Goal: Find specific page/section

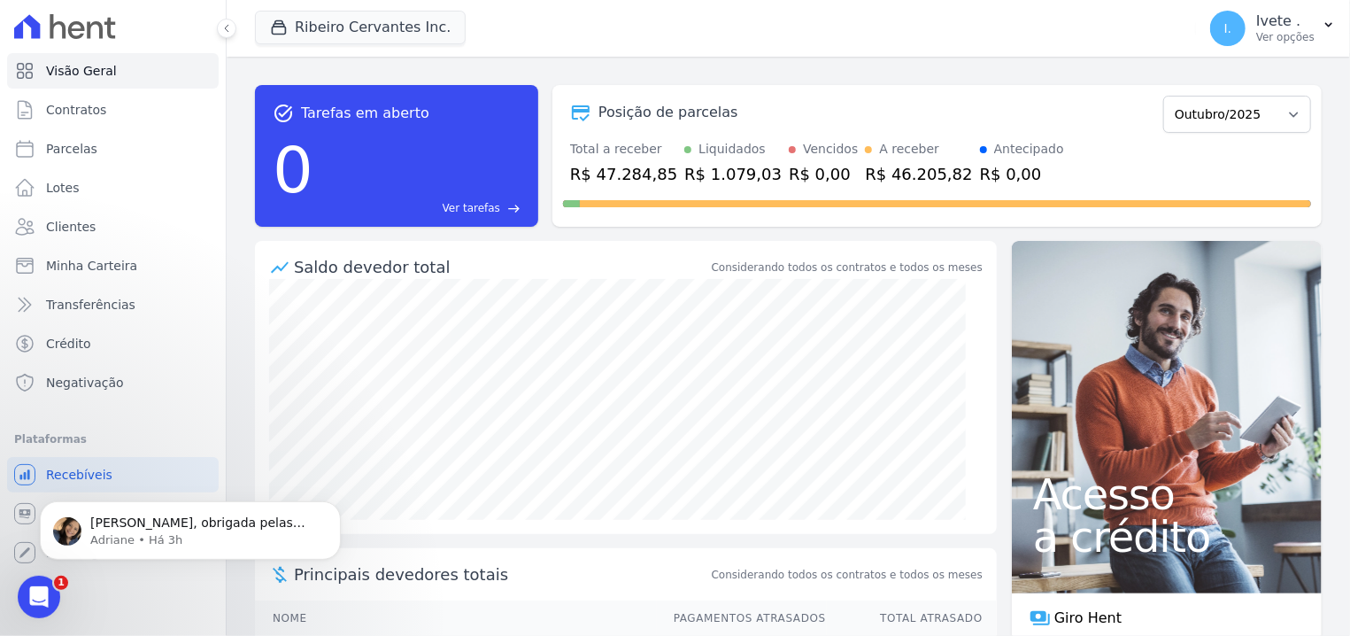
click at [105, 30] on icon at bounding box center [65, 26] width 102 height 25
click at [113, 9] on div at bounding box center [113, 26] width 212 height 53
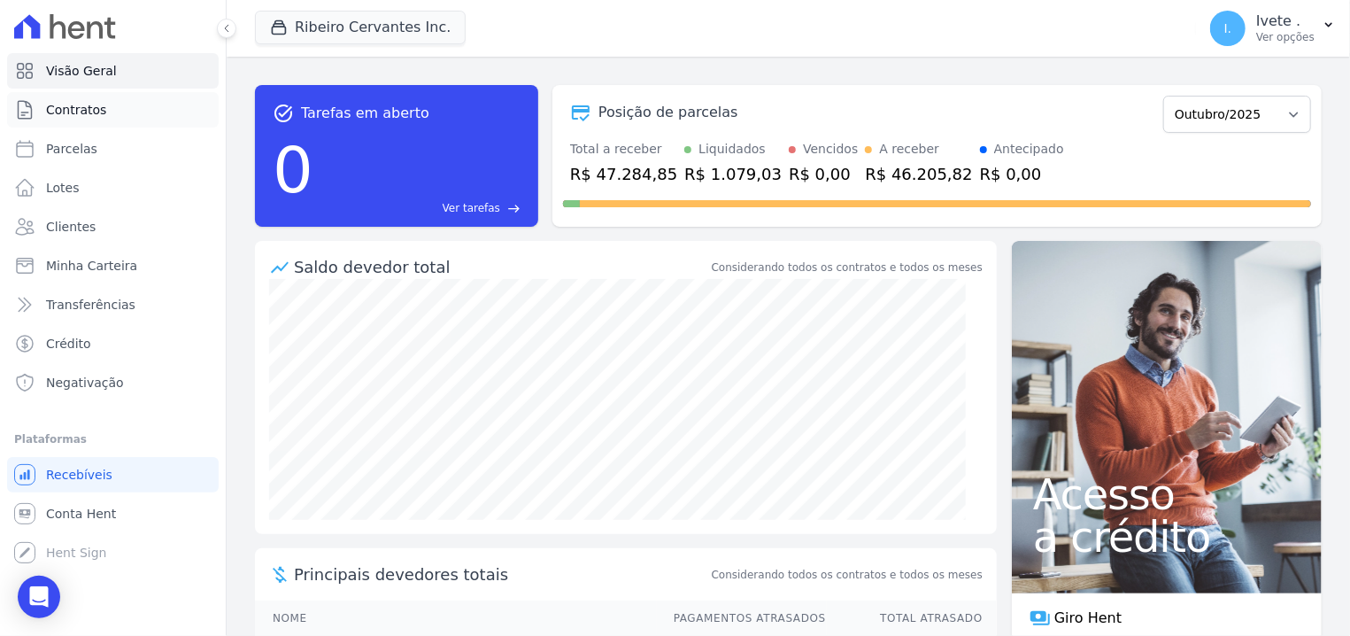
click at [71, 118] on span "Contratos" at bounding box center [76, 110] width 60 height 18
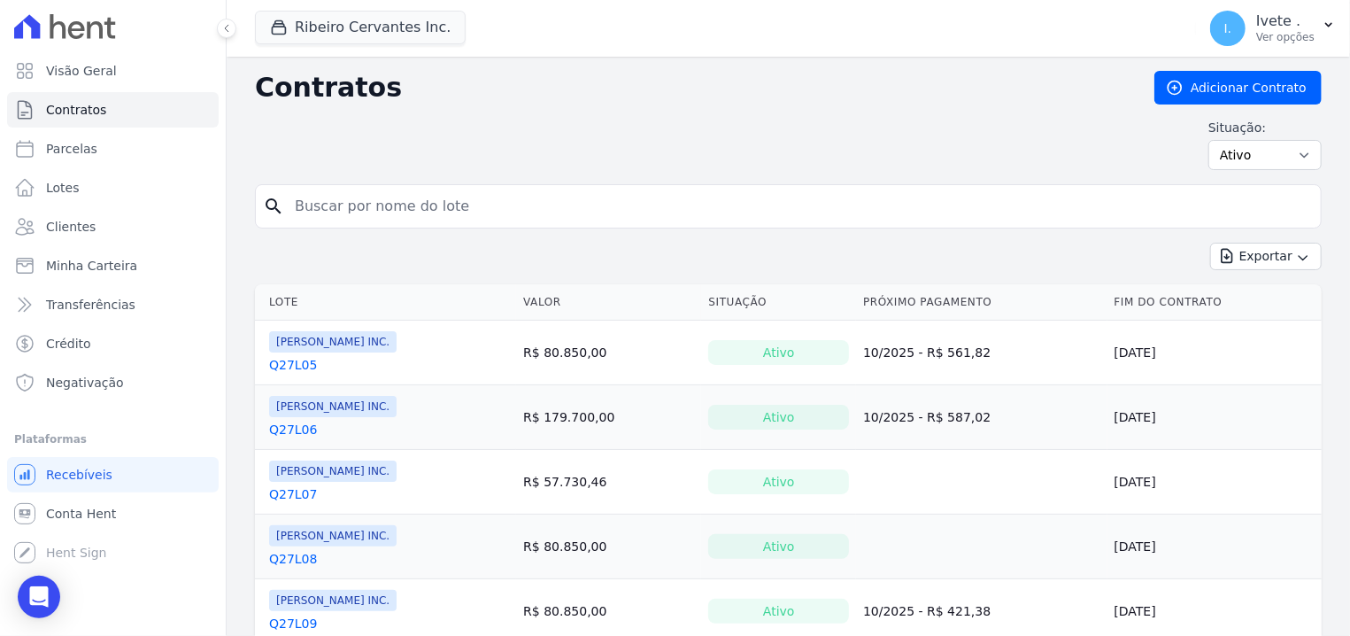
click at [393, 197] on input "search" at bounding box center [798, 206] width 1029 height 35
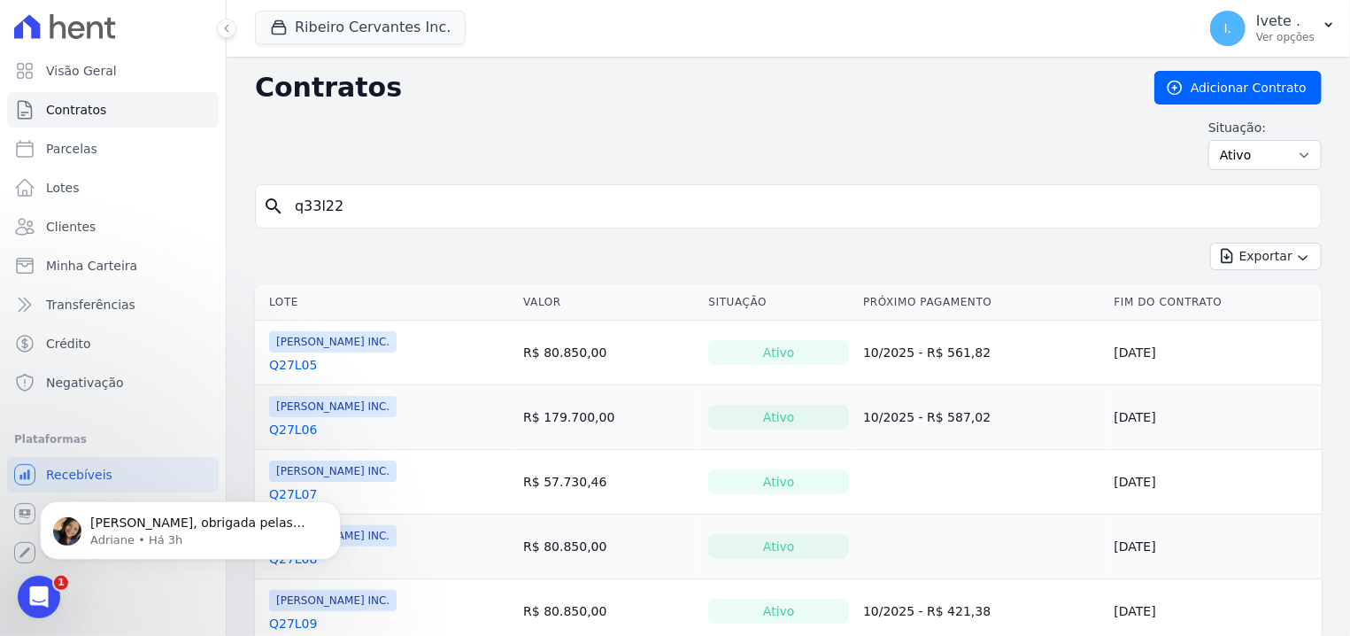
type input "q33l22"
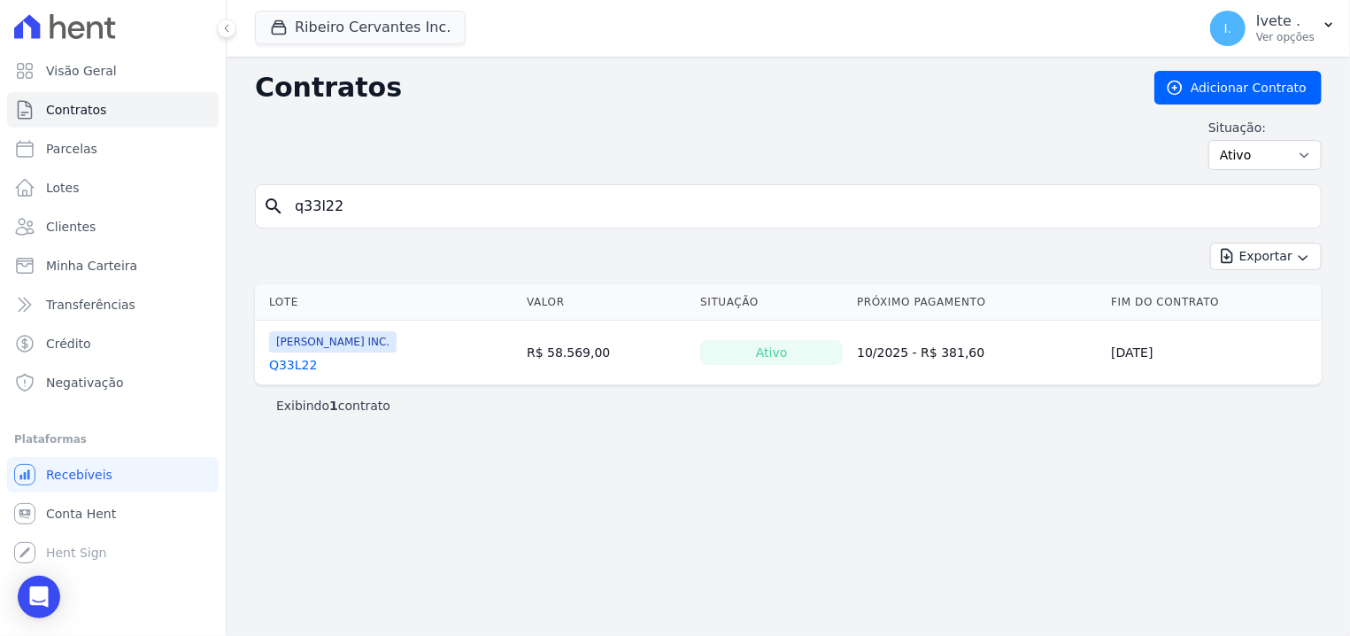
click at [298, 365] on link "Q33L22" at bounding box center [293, 365] width 48 height 18
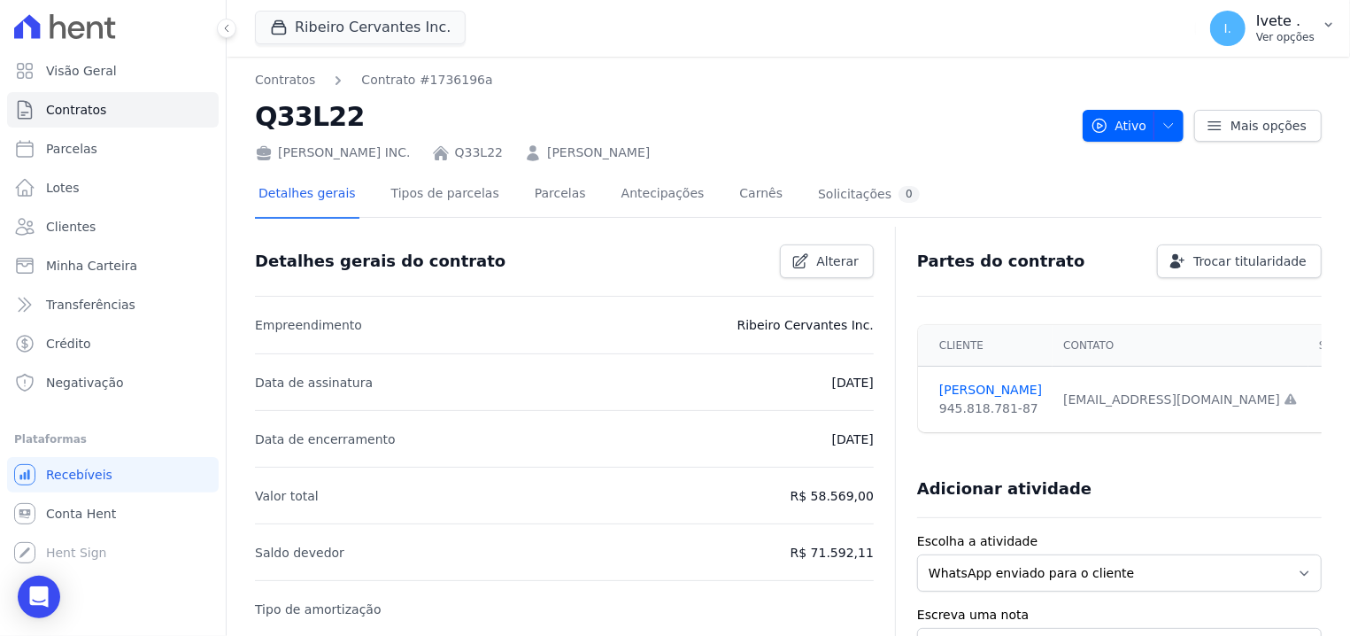
click at [1338, 42] on button "I. Ivete . Ver opções" at bounding box center [1273, 29] width 154 height 50
